Goal: Download file/media

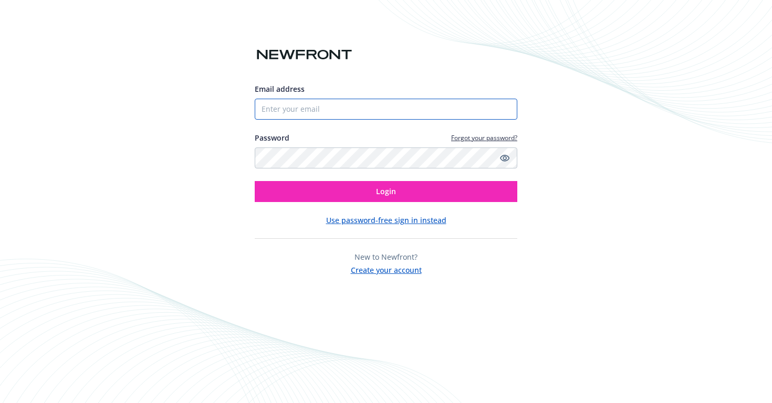
type input "[PERSON_NAME][EMAIL_ADDRESS][DOMAIN_NAME]"
click at [416, 116] on input "[PERSON_NAME][EMAIL_ADDRESS][DOMAIN_NAME]" at bounding box center [386, 109] width 262 height 21
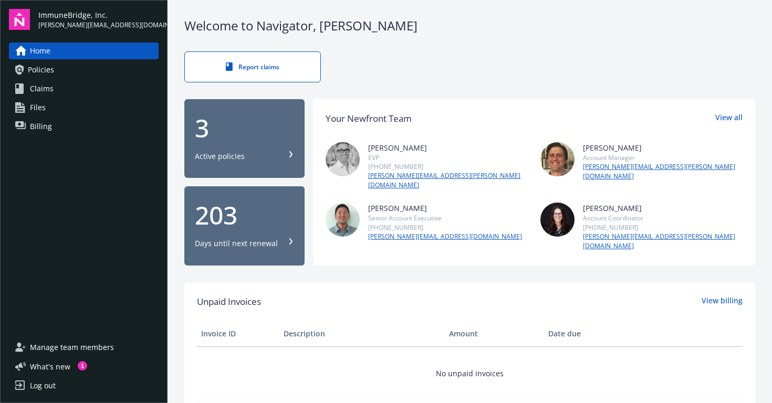
click at [236, 133] on div "3" at bounding box center [244, 127] width 99 height 25
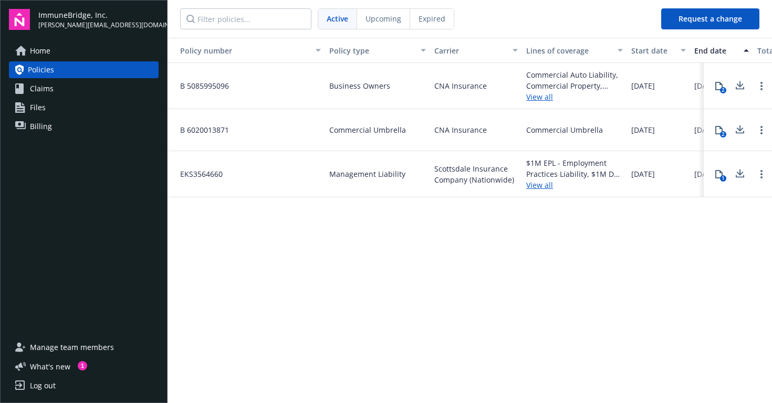
click at [543, 185] on link "View all" at bounding box center [574, 185] width 97 height 11
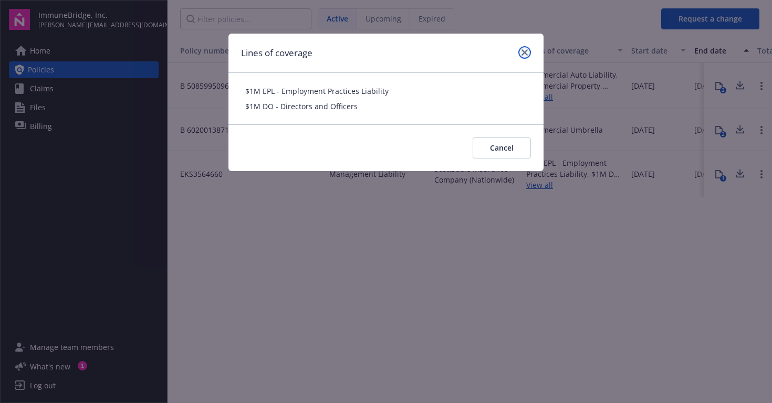
click at [522, 49] on link "close" at bounding box center [524, 52] width 13 height 13
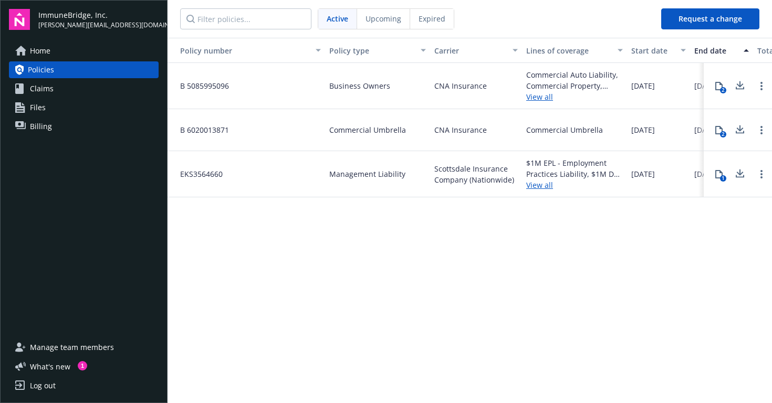
click at [352, 176] on span "Management Liability" at bounding box center [367, 173] width 76 height 11
click at [762, 175] on icon "Open options" at bounding box center [761, 174] width 2 height 8
click at [689, 244] on div "Policy number Policy type Carrier Lines of coverage Start date End date Total c…" at bounding box center [469, 220] width 604 height 364
click at [715, 177] on icon at bounding box center [718, 174] width 7 height 8
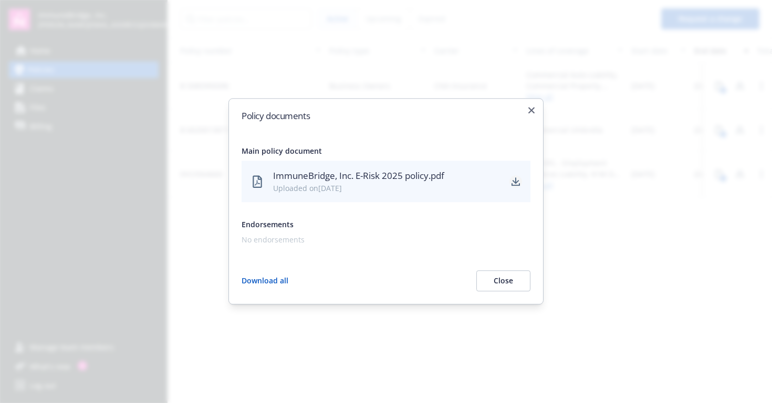
click at [518, 183] on icon "download" at bounding box center [515, 181] width 8 height 8
